Goal: Task Accomplishment & Management: Use online tool/utility

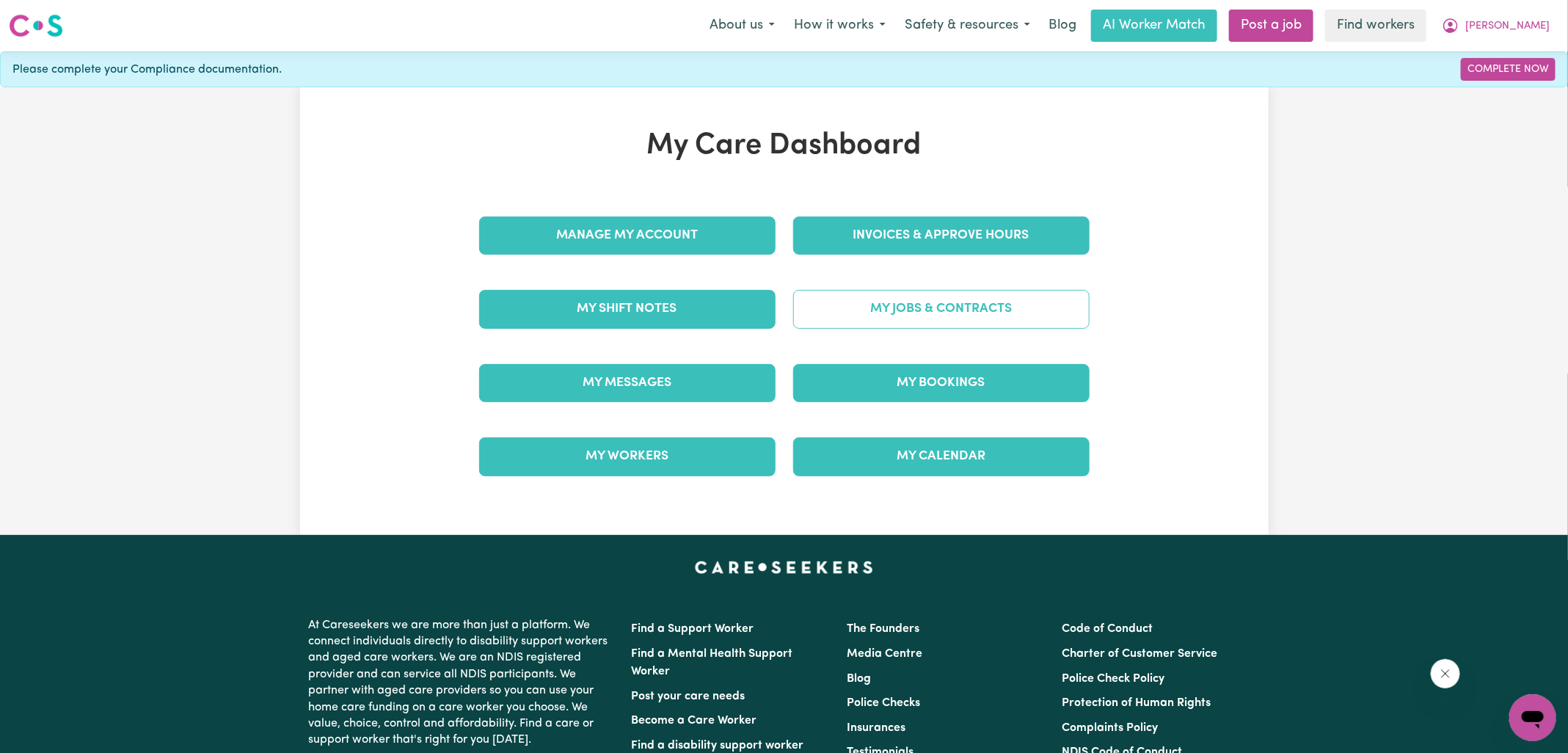
click at [861, 290] on link "My Jobs & Contracts" at bounding box center [941, 309] width 296 height 38
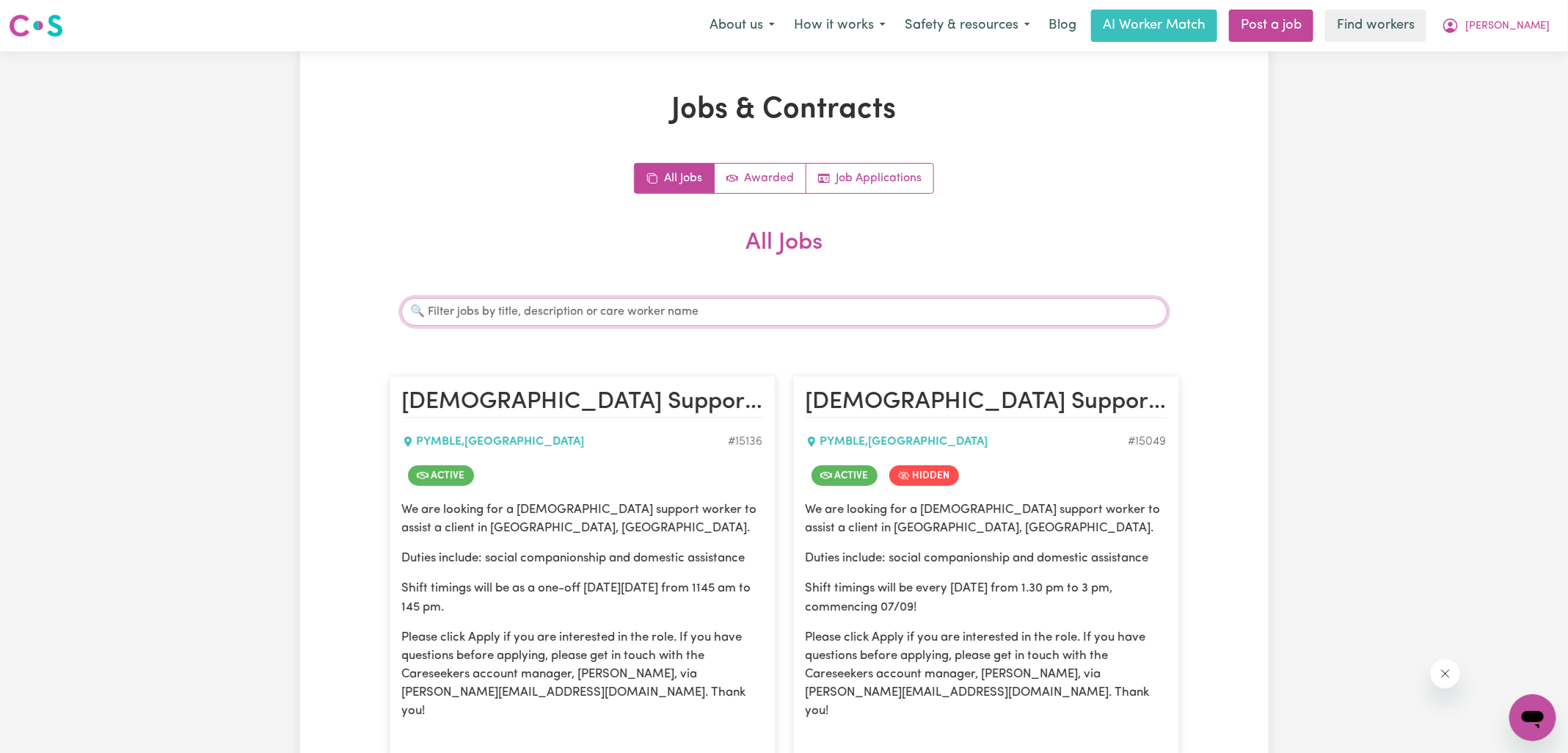
click at [510, 300] on input "Search jobs" at bounding box center [784, 312] width 766 height 28
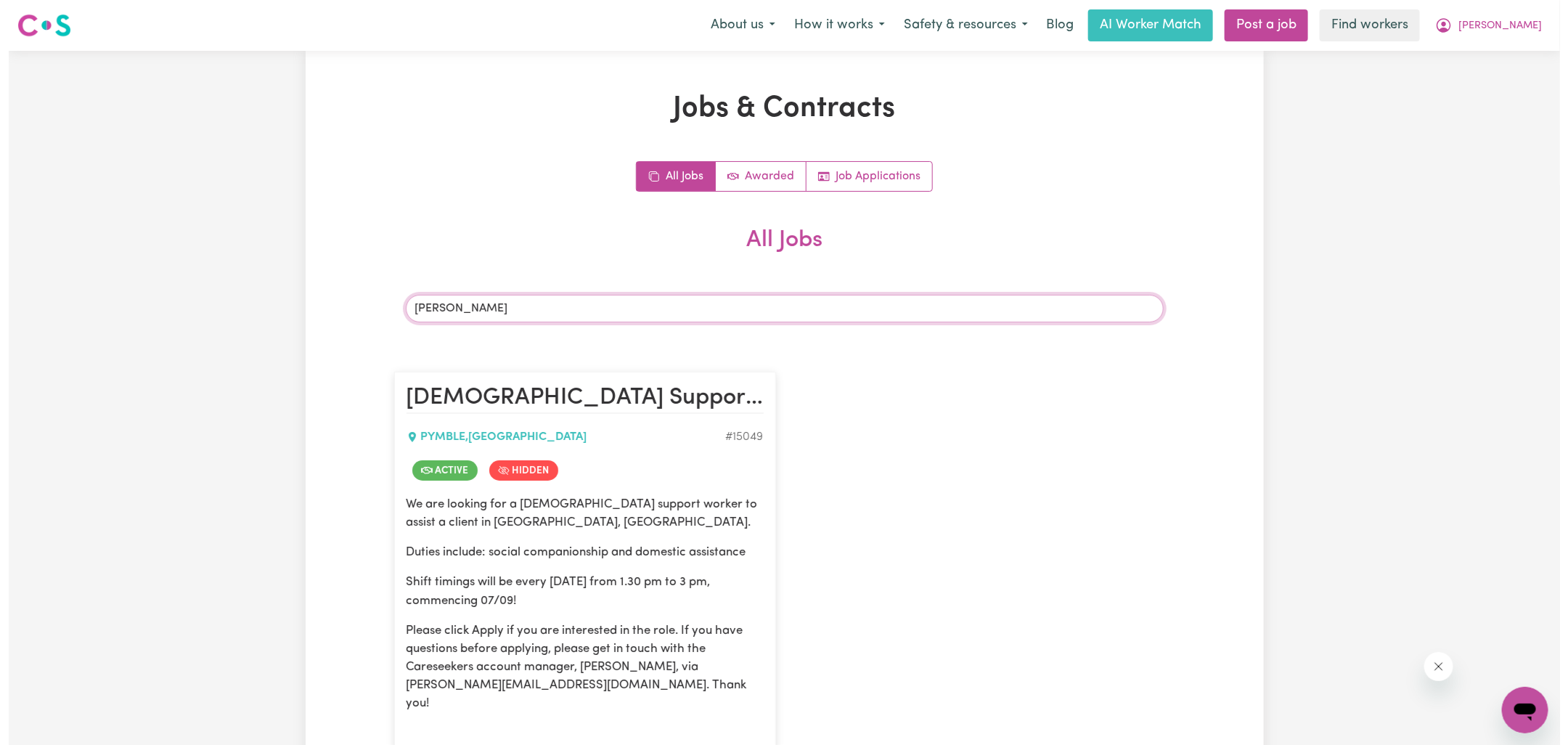
scroll to position [215, 0]
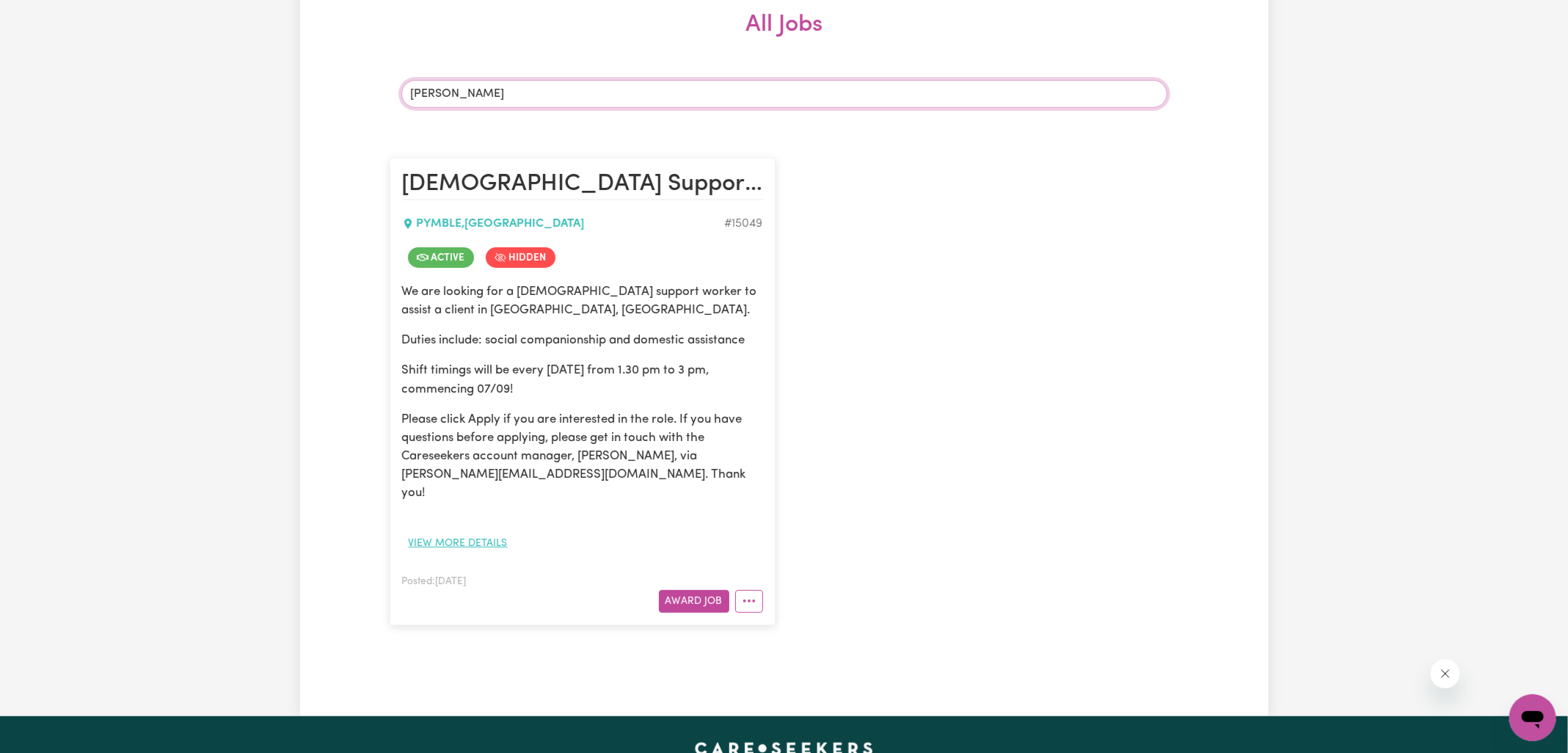
type input "[PERSON_NAME]"
click at [462, 532] on button "View more details" at bounding box center [458, 543] width 112 height 23
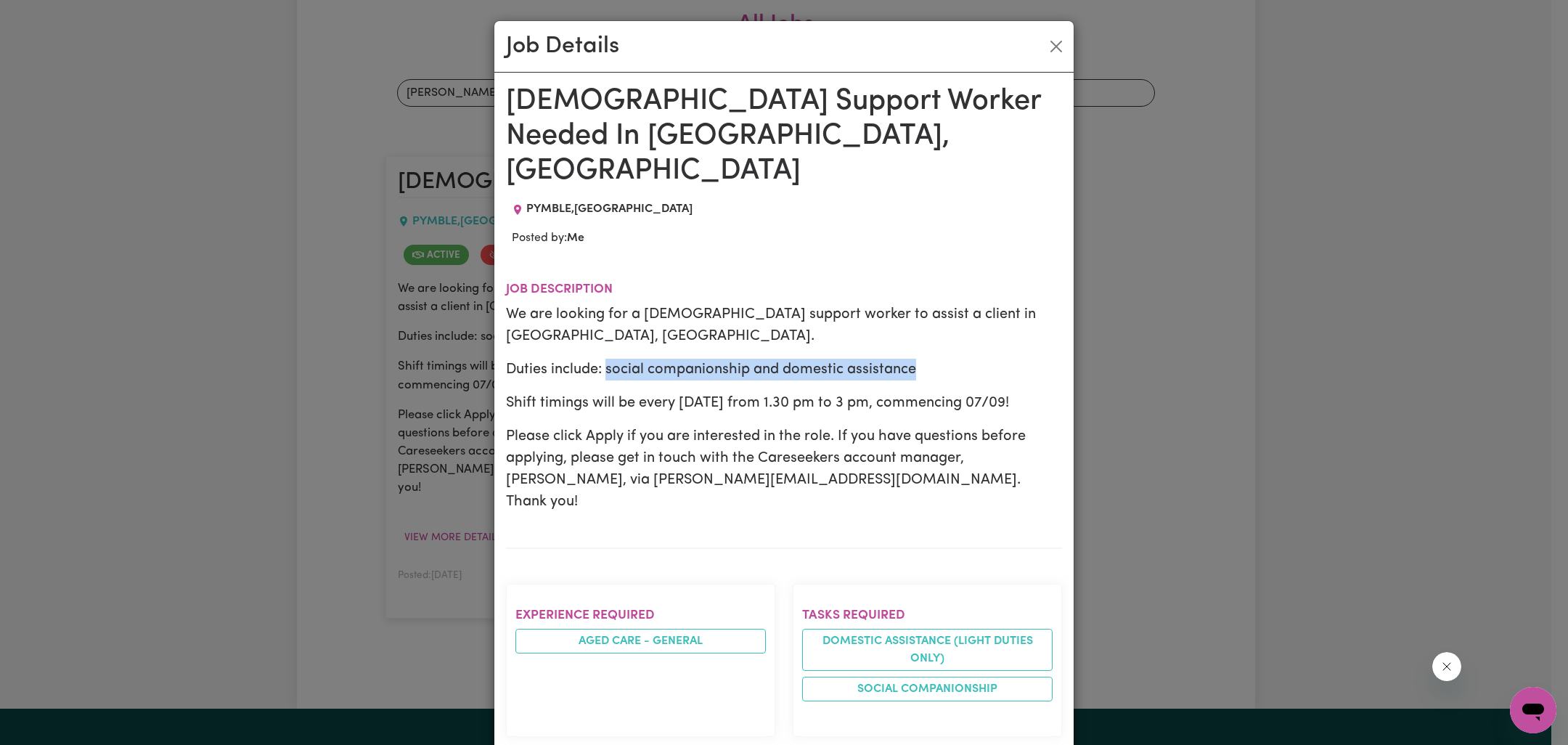
drag, startPoint x: 600, startPoint y: 313, endPoint x: 932, endPoint y: 311, distance: 332.0
click at [932, 359] on p "Duties include: social companionship and domestic assistance" at bounding box center [784, 370] width 556 height 22
copy p "social companionship and domestic assistance"
